Goal: Find specific page/section

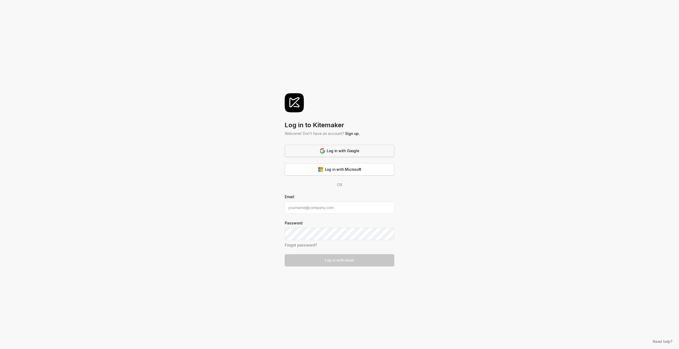
click at [329, 151] on div "Log in with Google" at bounding box center [339, 151] width 39 height 6
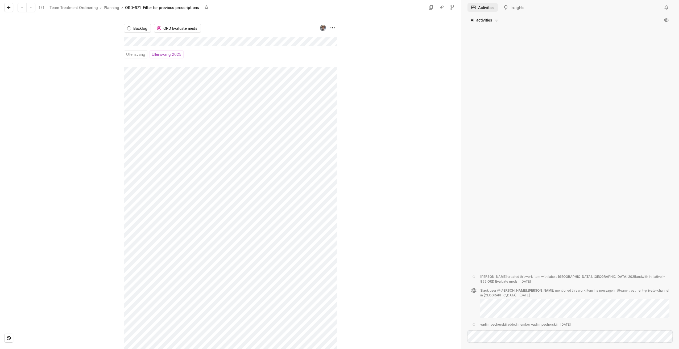
click at [82, 42] on div at bounding box center [62, 182] width 124 height 334
click at [331, 26] on html "Aidn Search / Updates g then u My work = Feedback g then f Roadmaps g then ⇧ r …" at bounding box center [339, 174] width 679 height 349
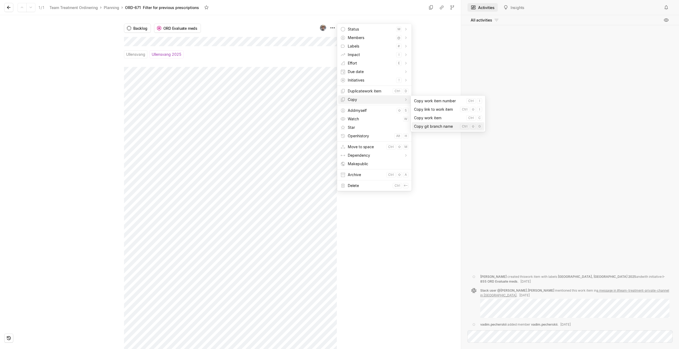
click at [446, 127] on span "Copy git branch name" at bounding box center [436, 126] width 44 height 9
